Goal: Find specific page/section: Find specific page/section

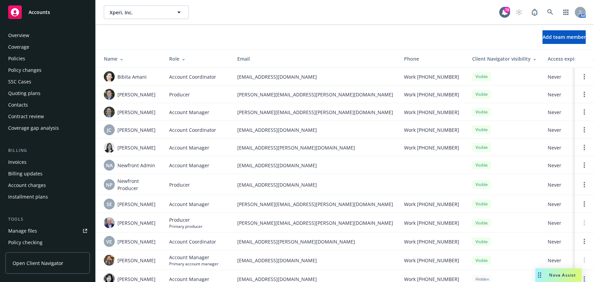
scroll to position [173, 0]
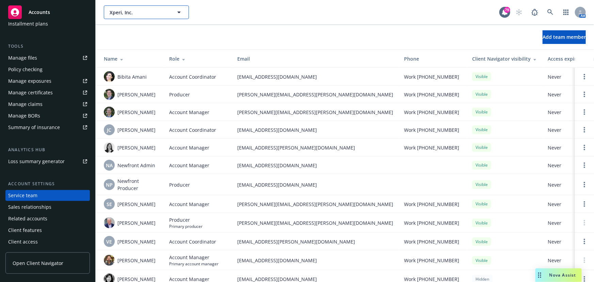
click at [175, 10] on icon "button" at bounding box center [179, 12] width 8 height 8
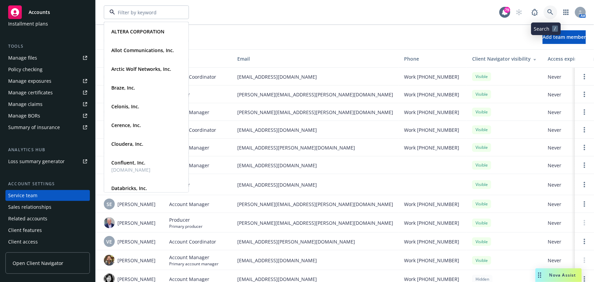
click at [548, 14] on icon at bounding box center [551, 12] width 6 height 6
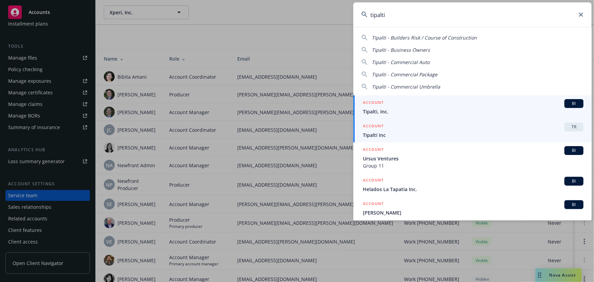
type input "tipalti"
click at [567, 101] on span "BI" at bounding box center [574, 103] width 14 height 6
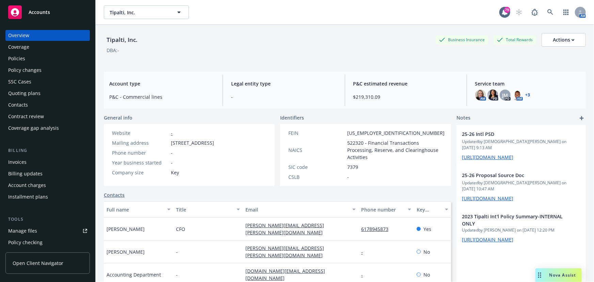
click at [41, 55] on div "Policies" at bounding box center [47, 58] width 79 height 11
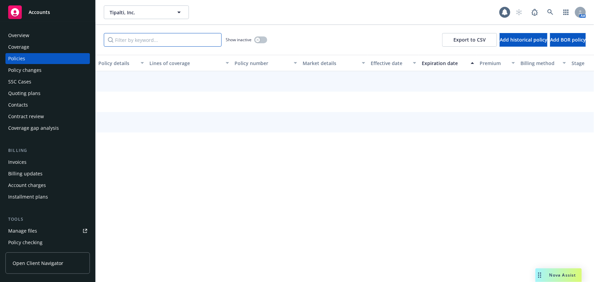
click at [119, 40] on input "Filter by keyword..." at bounding box center [163, 40] width 118 height 14
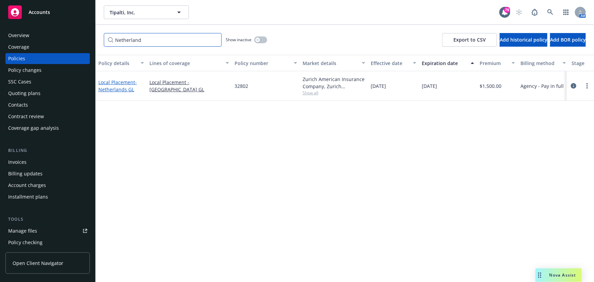
type input "Netherland"
click at [118, 92] on span "- [GEOGRAPHIC_DATA] GL" at bounding box center [117, 86] width 38 height 14
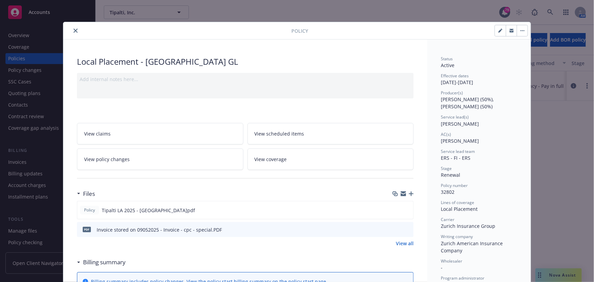
click at [510, 31] on icon "button" at bounding box center [512, 31] width 4 height 2
